Goal: Task Accomplishment & Management: Use online tool/utility

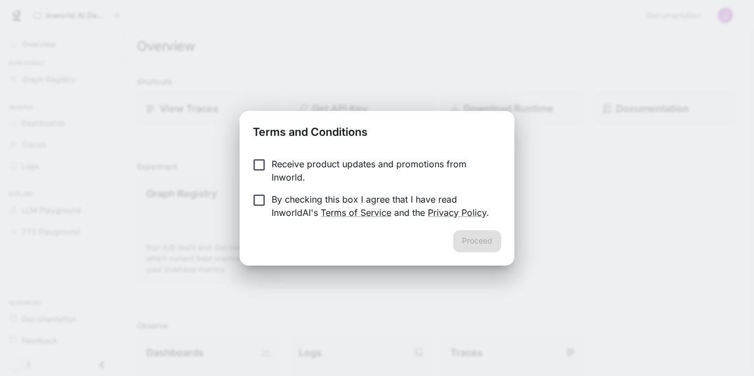
click at [282, 156] on div "Receive product updates and promotions from Inworld. By checking this box I agr…" at bounding box center [377, 190] width 275 height 82
click at [278, 168] on p "Receive product updates and promotions from Inworld." at bounding box center [382, 170] width 221 height 27
click at [345, 201] on p "By checking this box I agree that I have read InworldAI's Terms of Service and …" at bounding box center [382, 206] width 221 height 27
click at [458, 241] on button "Proceed" at bounding box center [477, 241] width 48 height 22
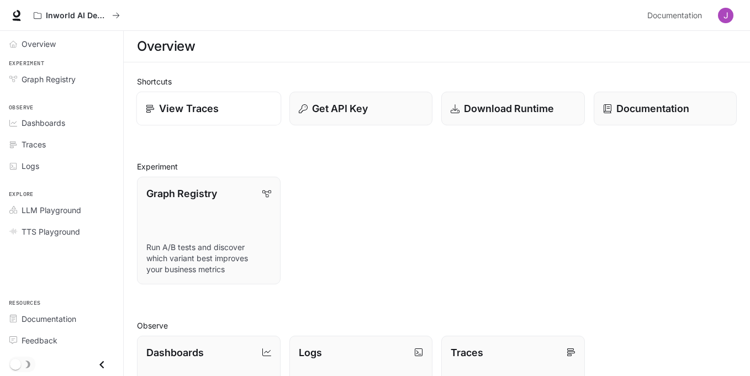
click at [274, 103] on link "View Traces" at bounding box center [208, 109] width 145 height 34
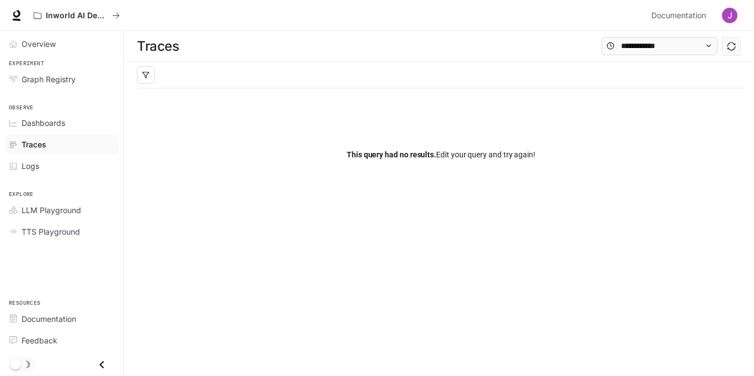
click at [239, 94] on div "This query had no results. Edit your query and try again!" at bounding box center [441, 154] width 608 height 133
